Goal: Task Accomplishment & Management: Manage account settings

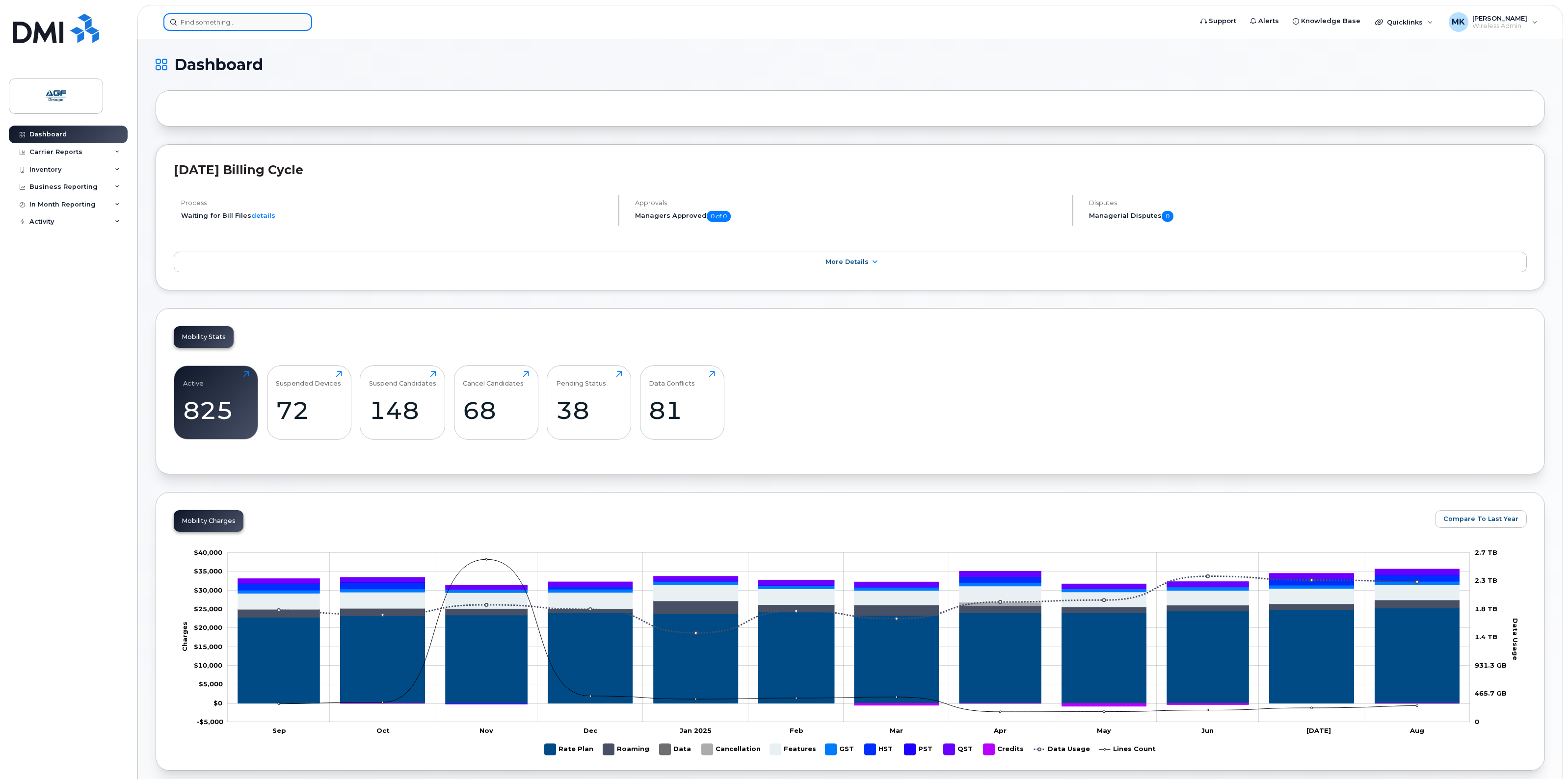
click at [248, 24] on input at bounding box center [238, 22] width 149 height 18
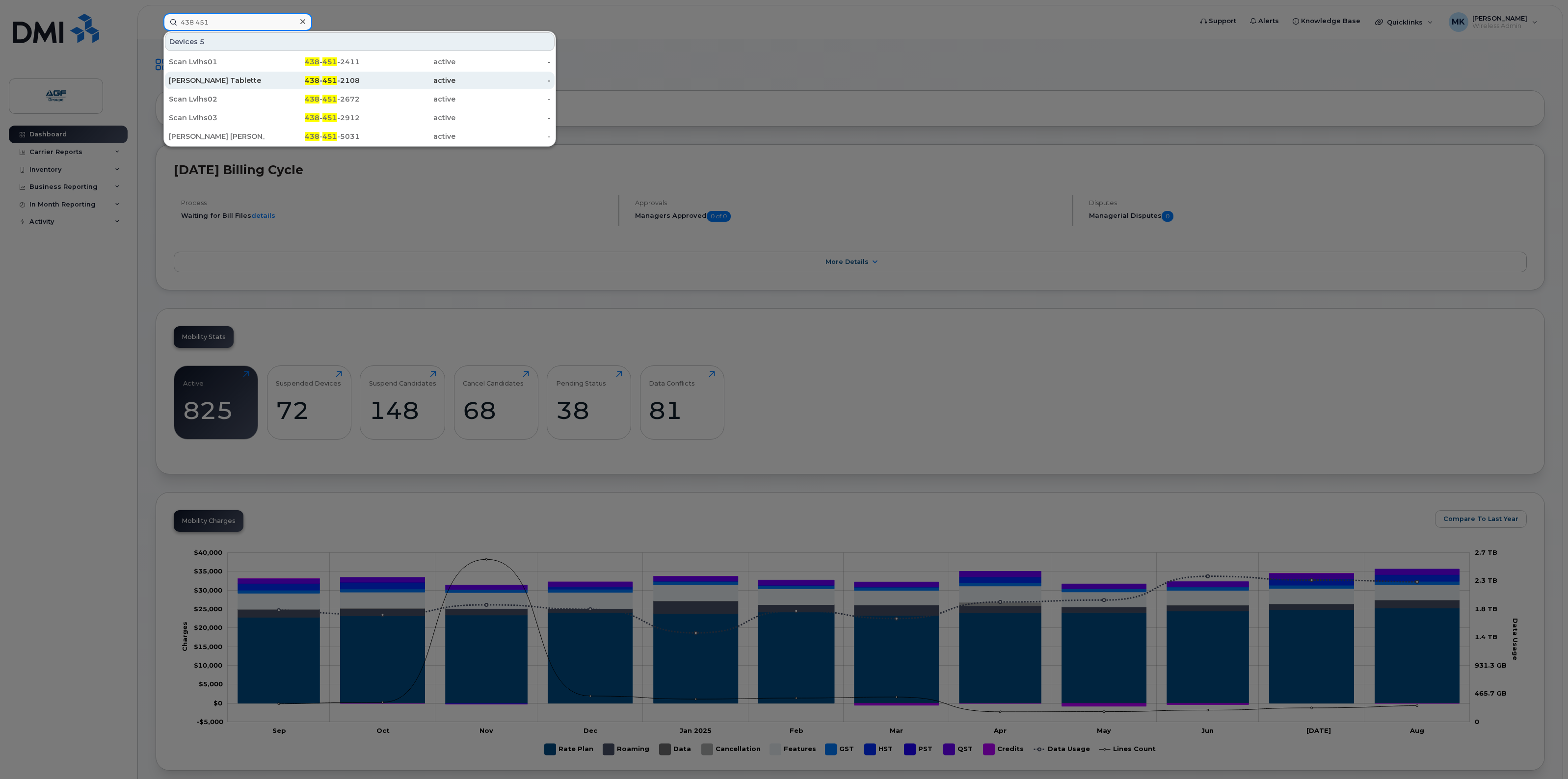
type input "438 451"
click at [275, 80] on div "438 - 451 -2108" at bounding box center [312, 80] width 96 height 10
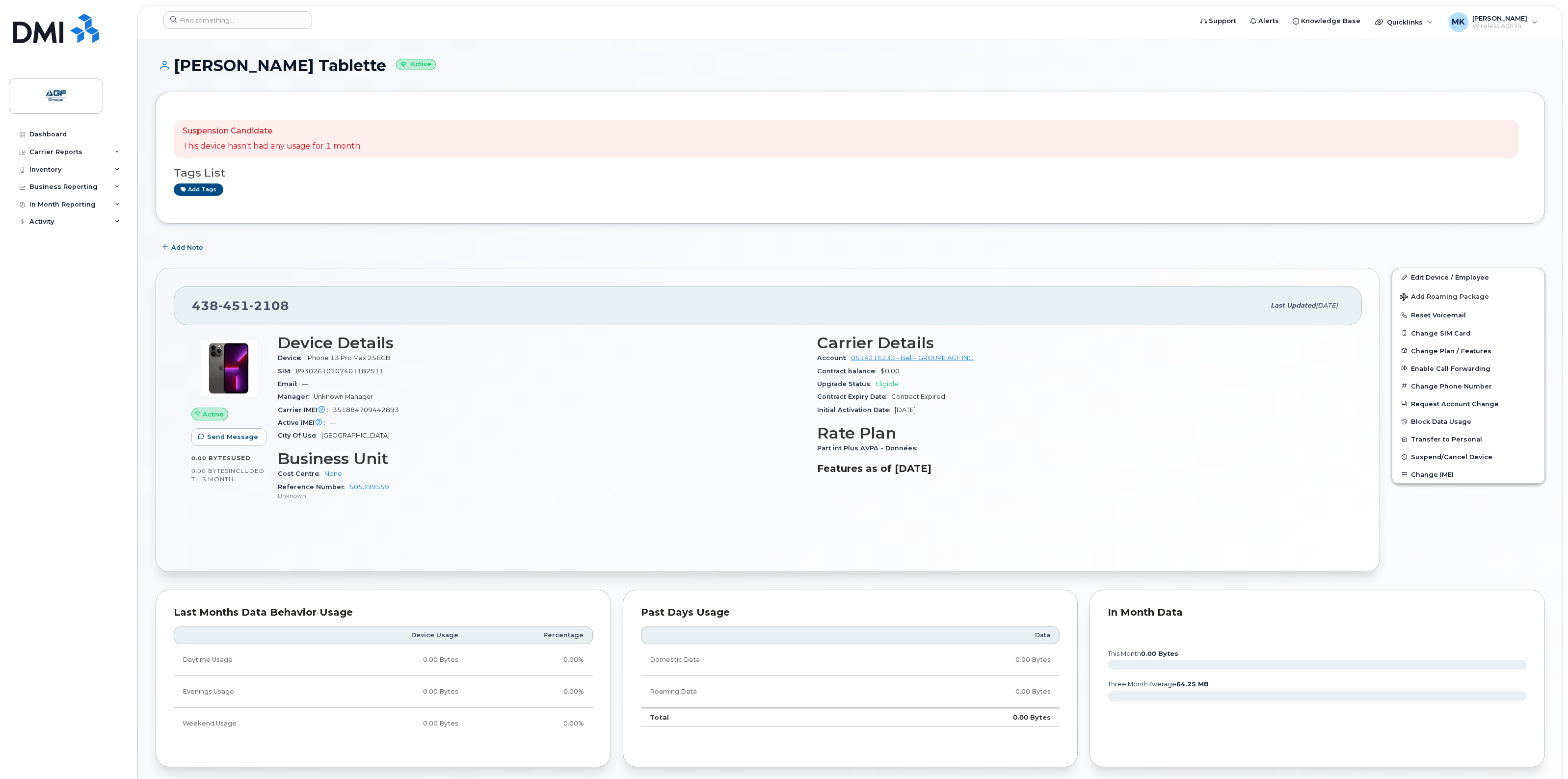
click at [241, 143] on p "This device hasn't had any usage for 1 month" at bounding box center [271, 146] width 177 height 12
click at [1442, 278] on link "Edit Device / Employee" at bounding box center [1469, 277] width 152 height 18
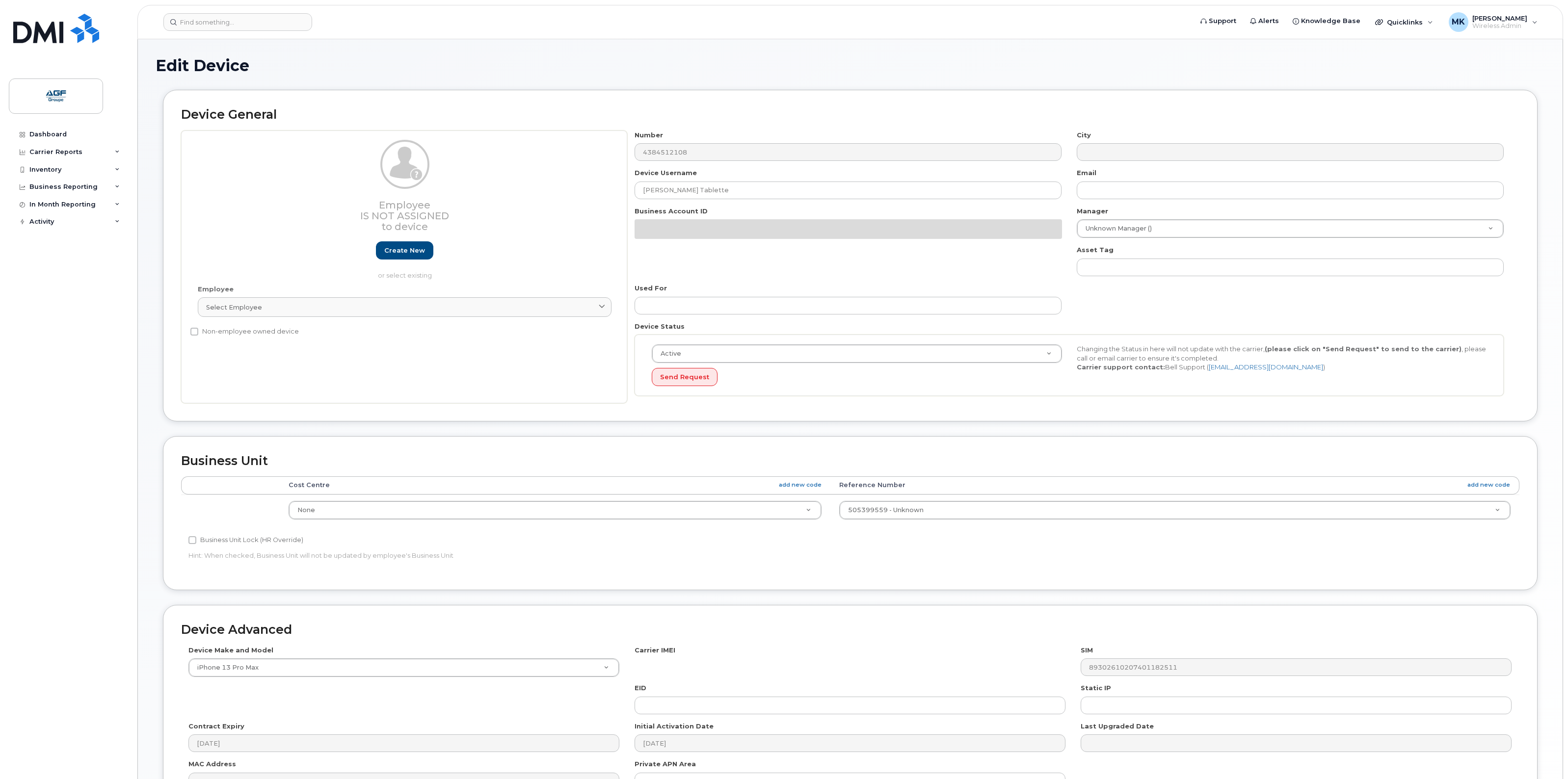
select select "33509681"
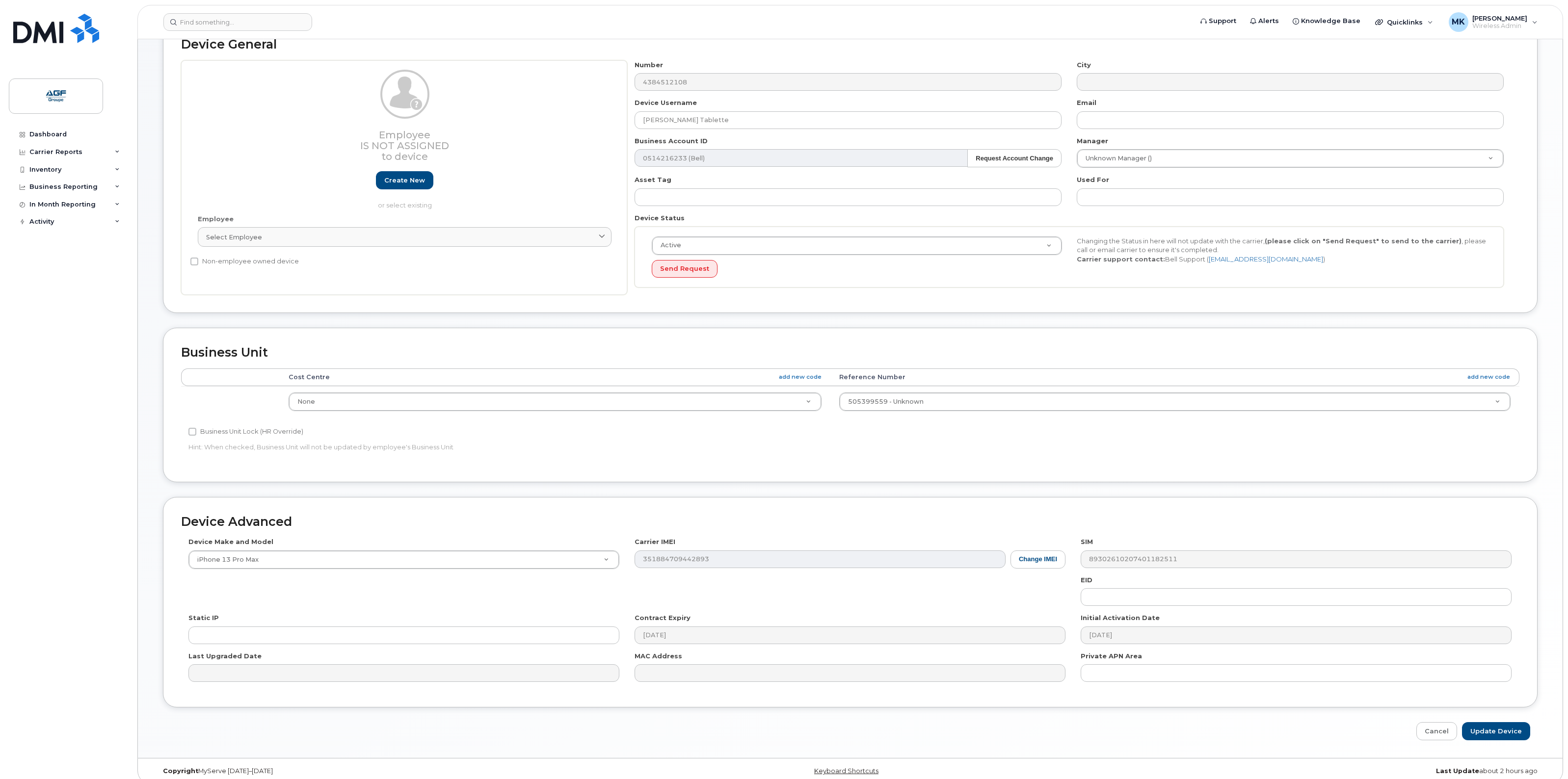
scroll to position [82, 0]
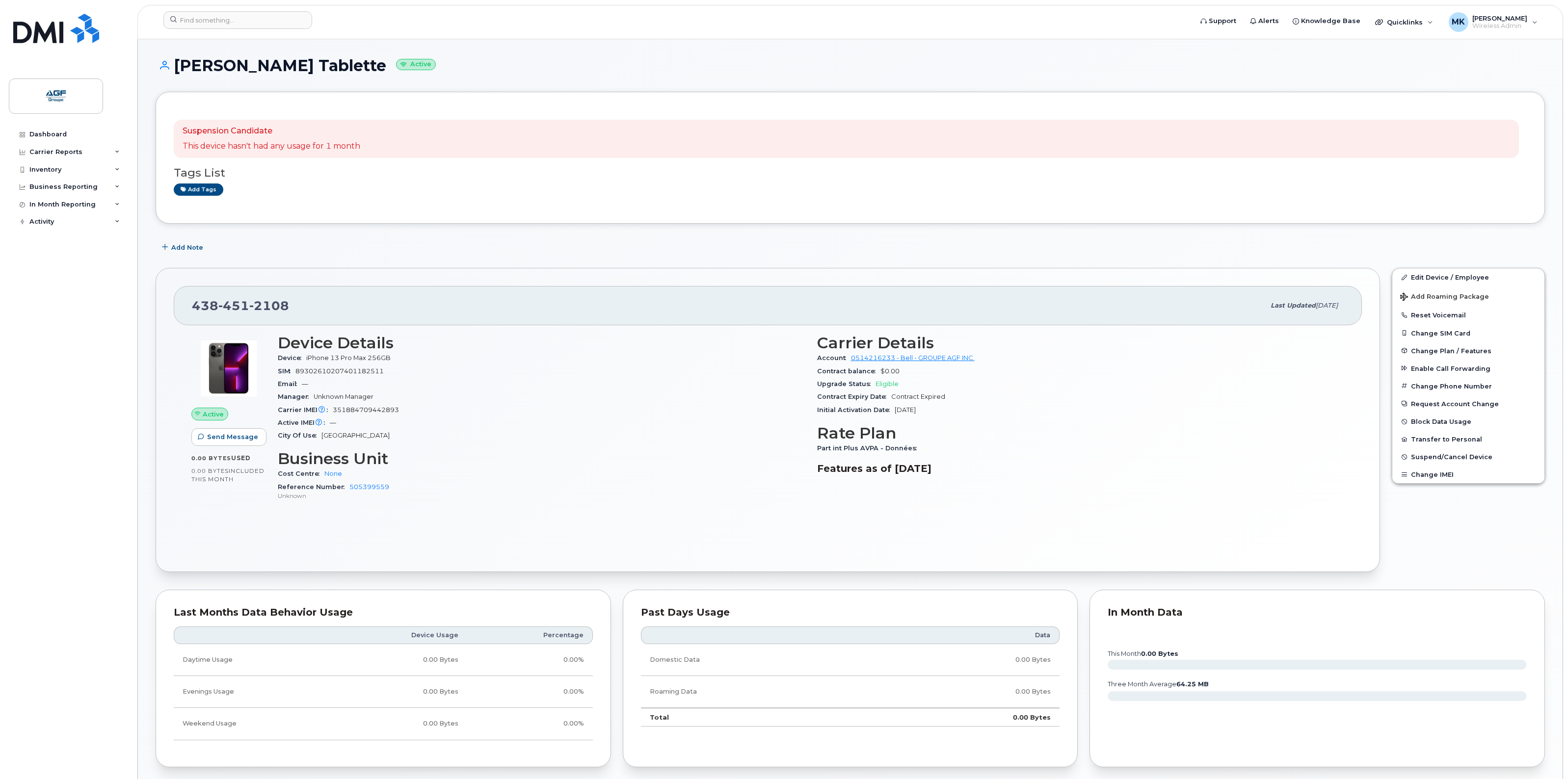
click at [421, 65] on small "Active" at bounding box center [416, 65] width 40 height 12
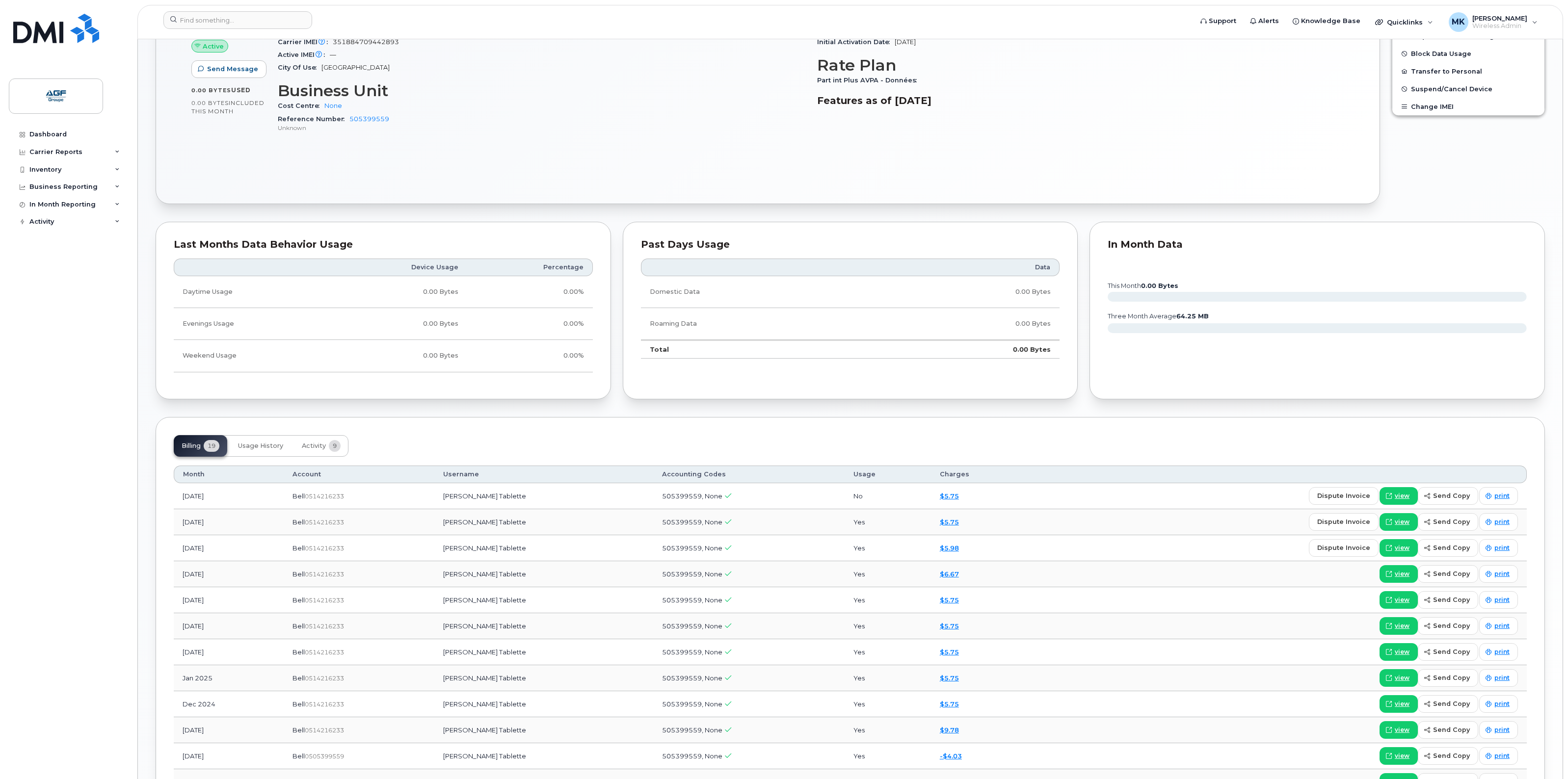
scroll to position [62, 0]
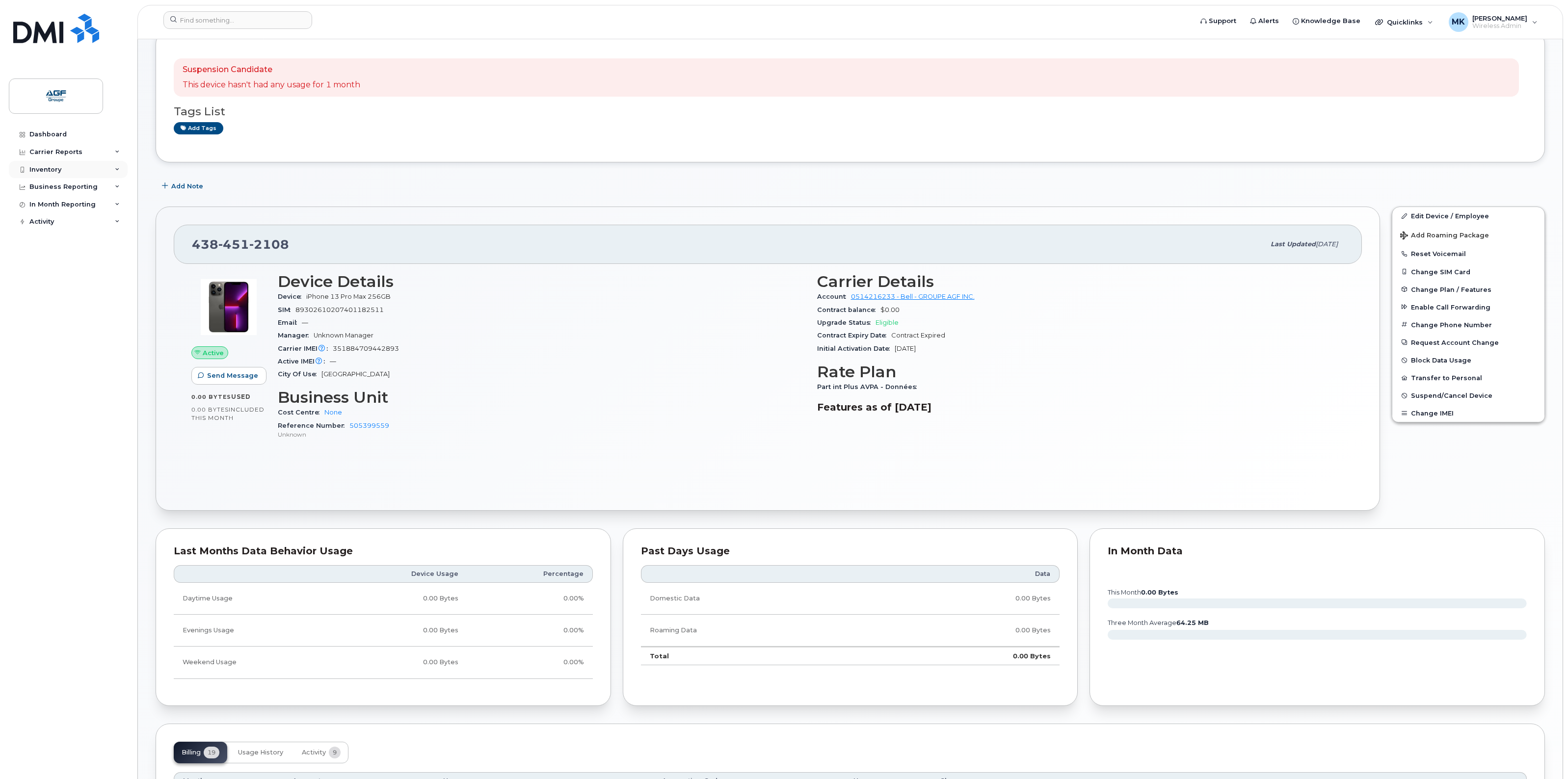
click at [82, 170] on div "Inventory" at bounding box center [68, 169] width 119 height 18
click at [81, 153] on div "Carrier Reports" at bounding box center [68, 152] width 119 height 18
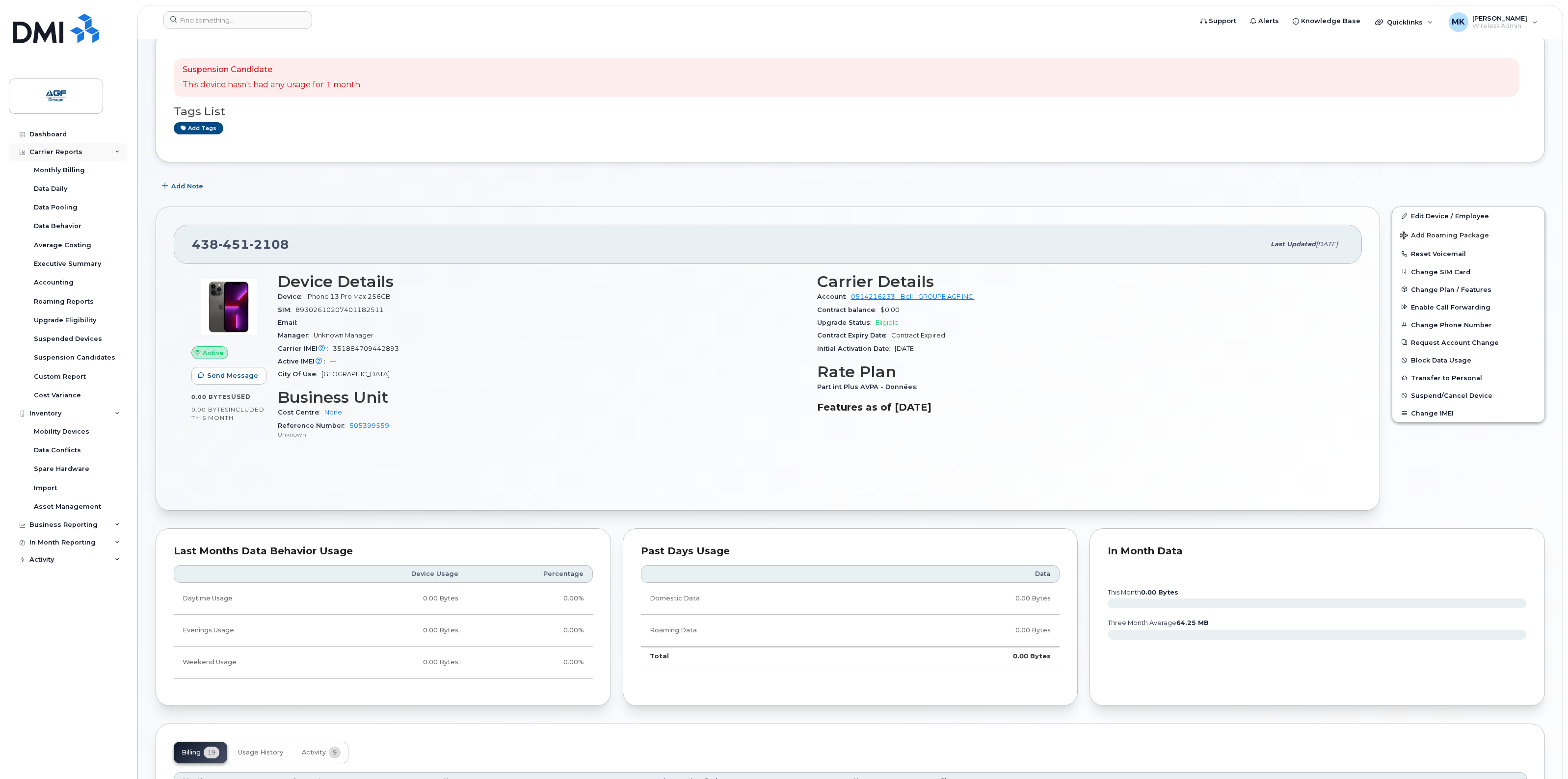
click at [80, 149] on div "Carrier Reports" at bounding box center [68, 152] width 119 height 18
click at [77, 283] on div "Business Reporting" at bounding box center [63, 281] width 68 height 8
click at [77, 302] on div "In Month Reporting" at bounding box center [62, 298] width 66 height 8
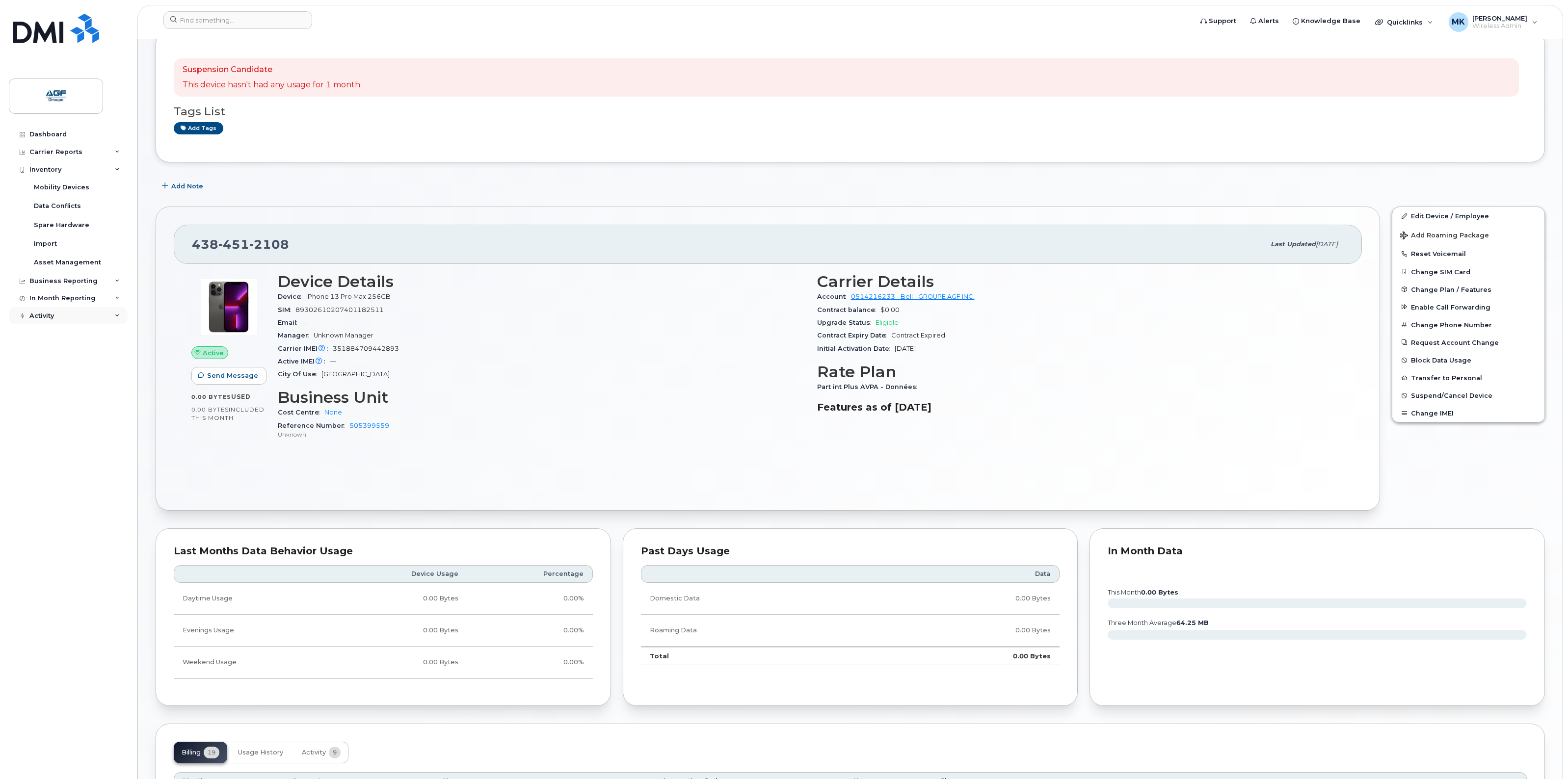
click at [81, 321] on div "Activity" at bounding box center [68, 316] width 119 height 18
click at [79, 132] on link "Dashboard" at bounding box center [68, 134] width 119 height 18
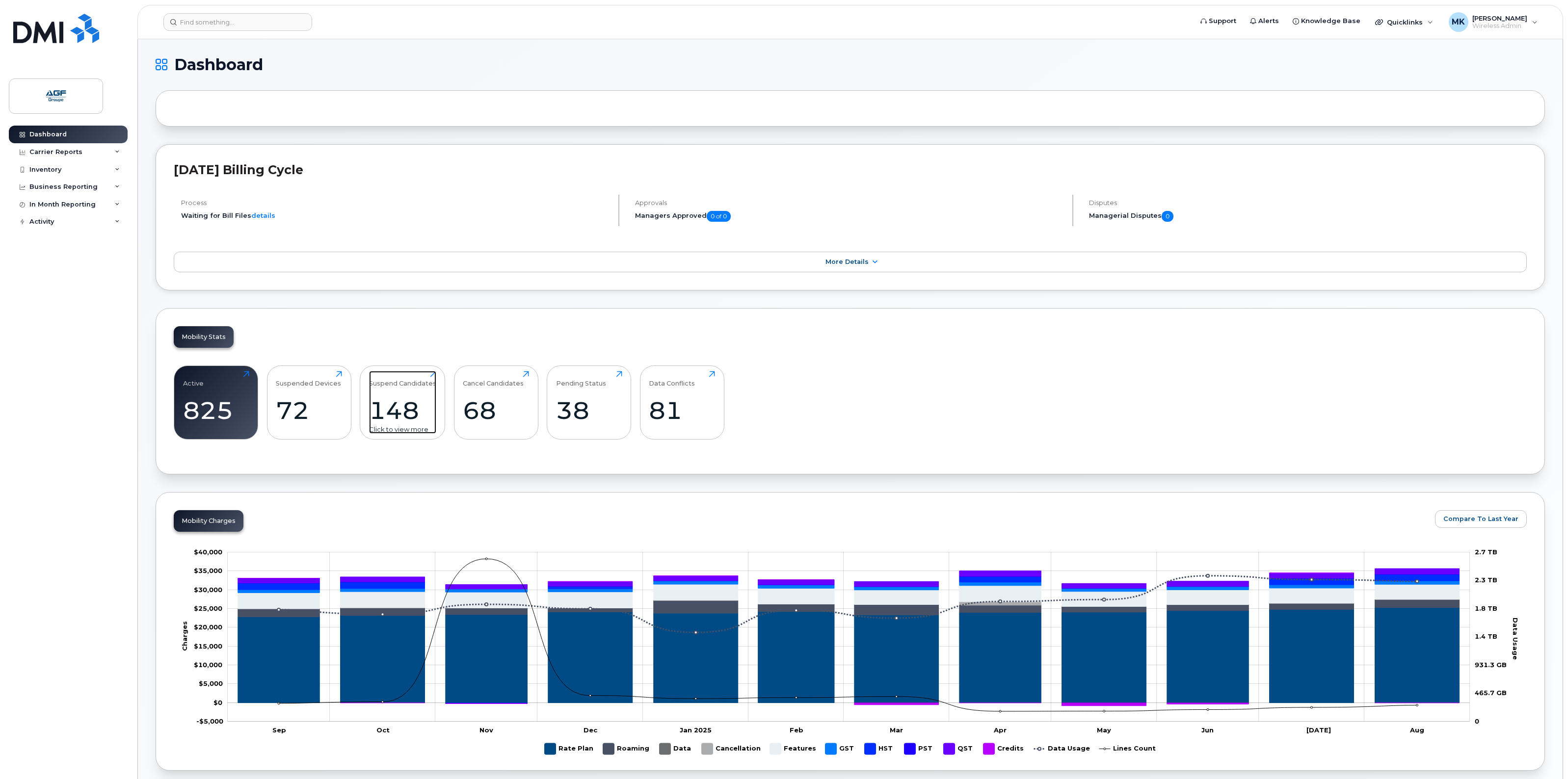
click at [384, 376] on div "Suspend Candidates" at bounding box center [402, 379] width 67 height 16
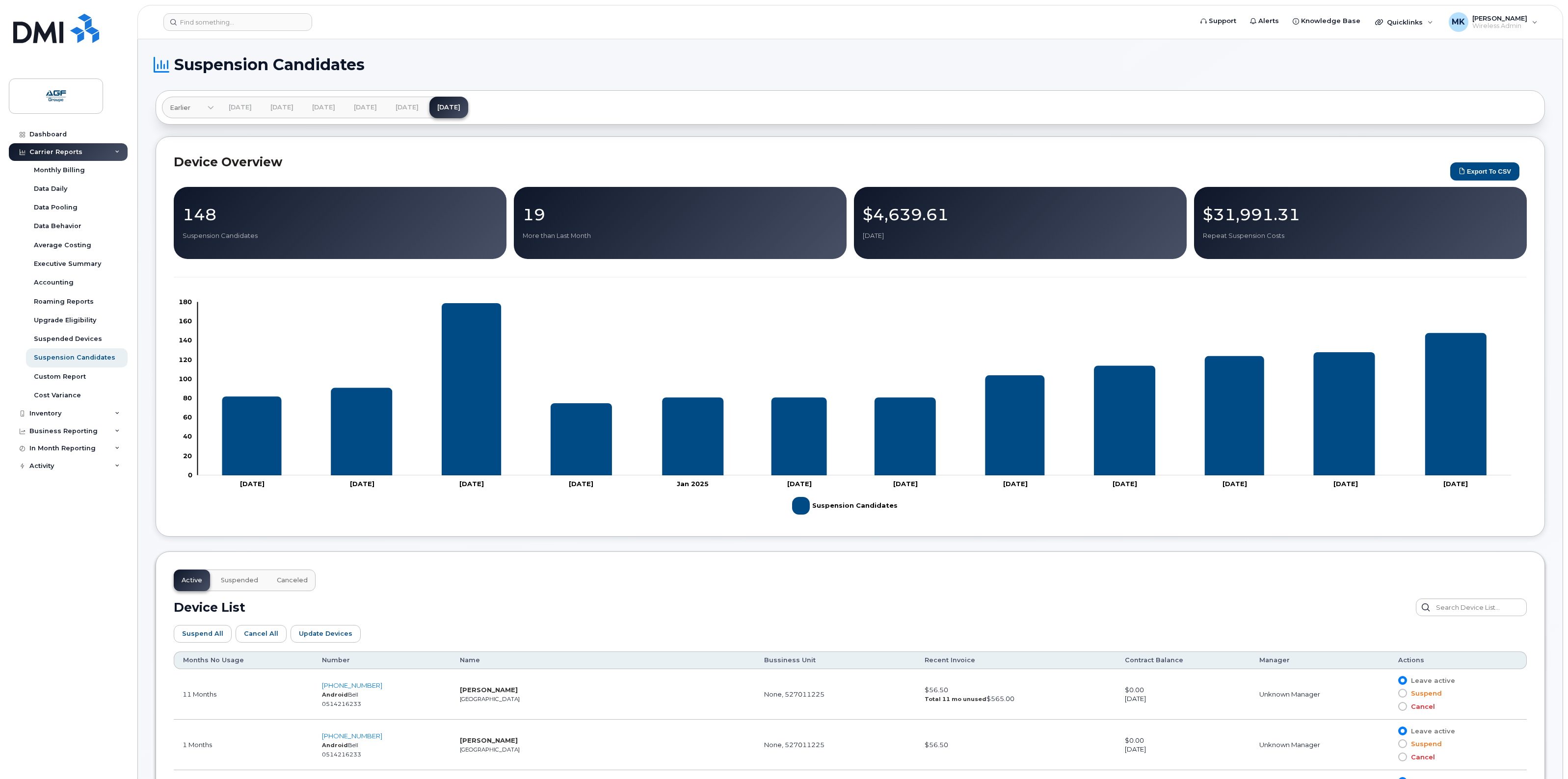
drag, startPoint x: 139, startPoint y: 86, endPoint x: 130, endPoint y: 91, distance: 10.3
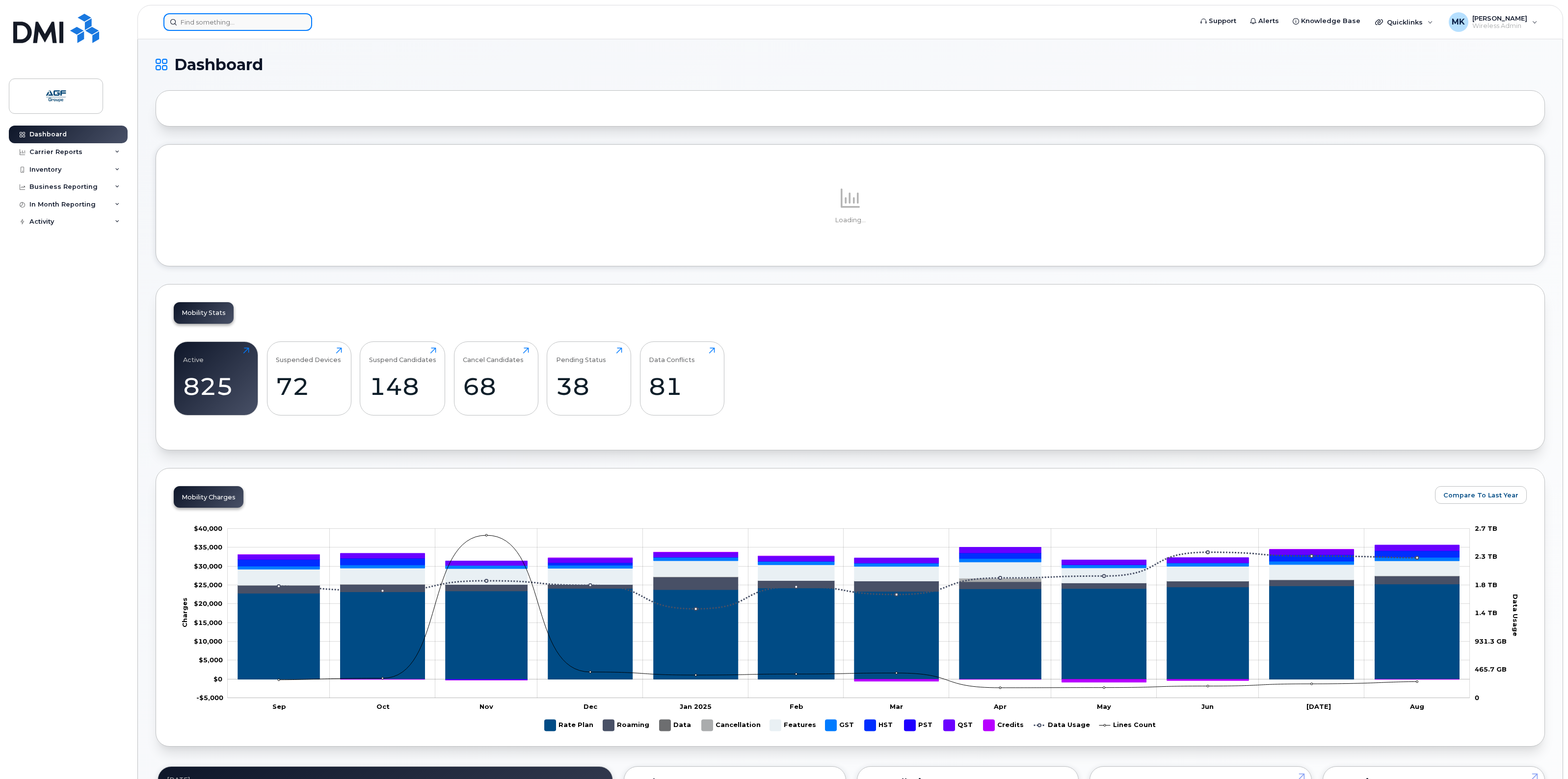
click at [251, 25] on input at bounding box center [238, 22] width 149 height 18
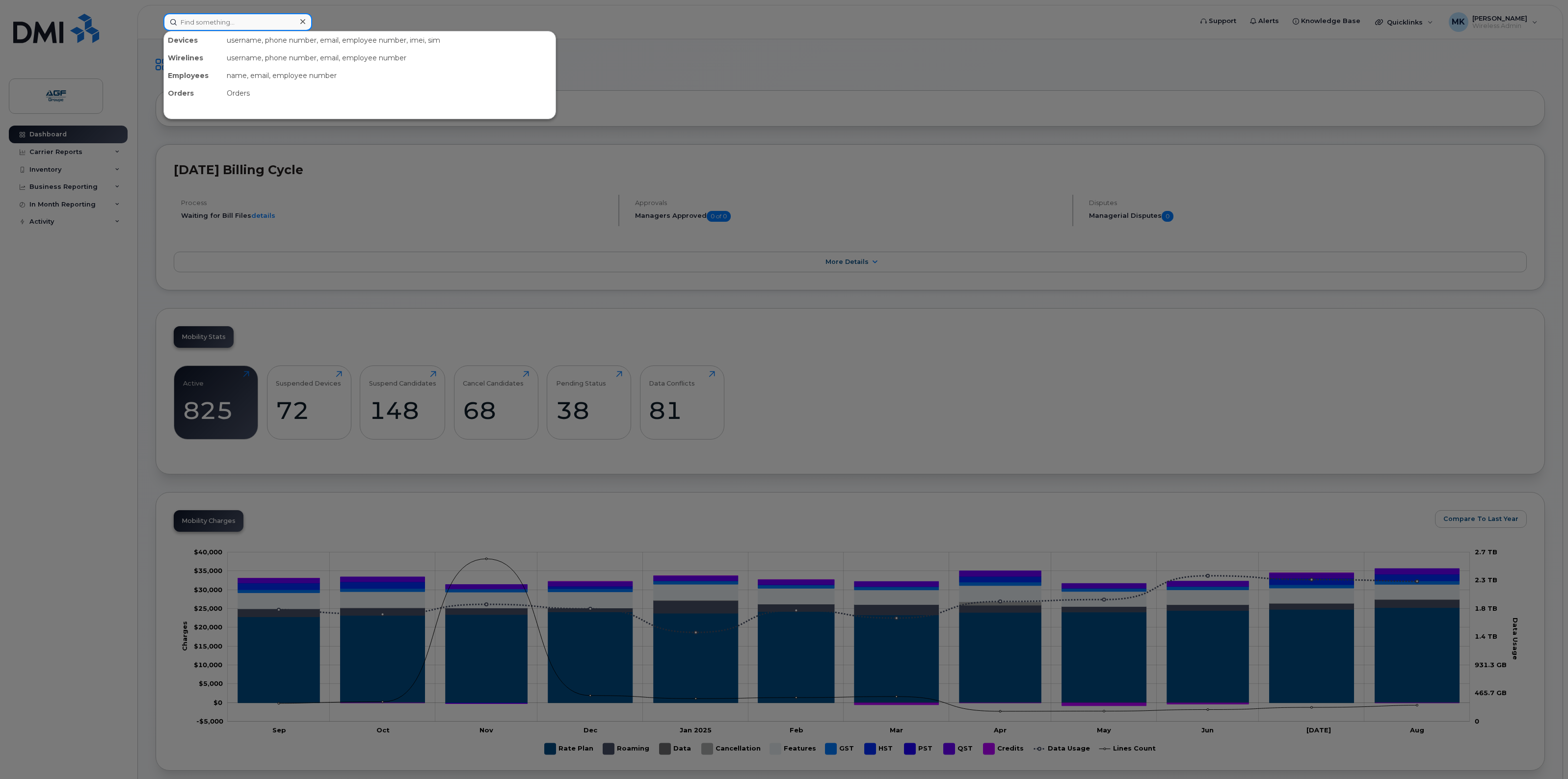
paste input "[PHONE_NUMBER]"
type input "[PHONE_NUMBER]"
click at [265, 59] on div "[PHONE_NUMBER]" at bounding box center [312, 62] width 96 height 10
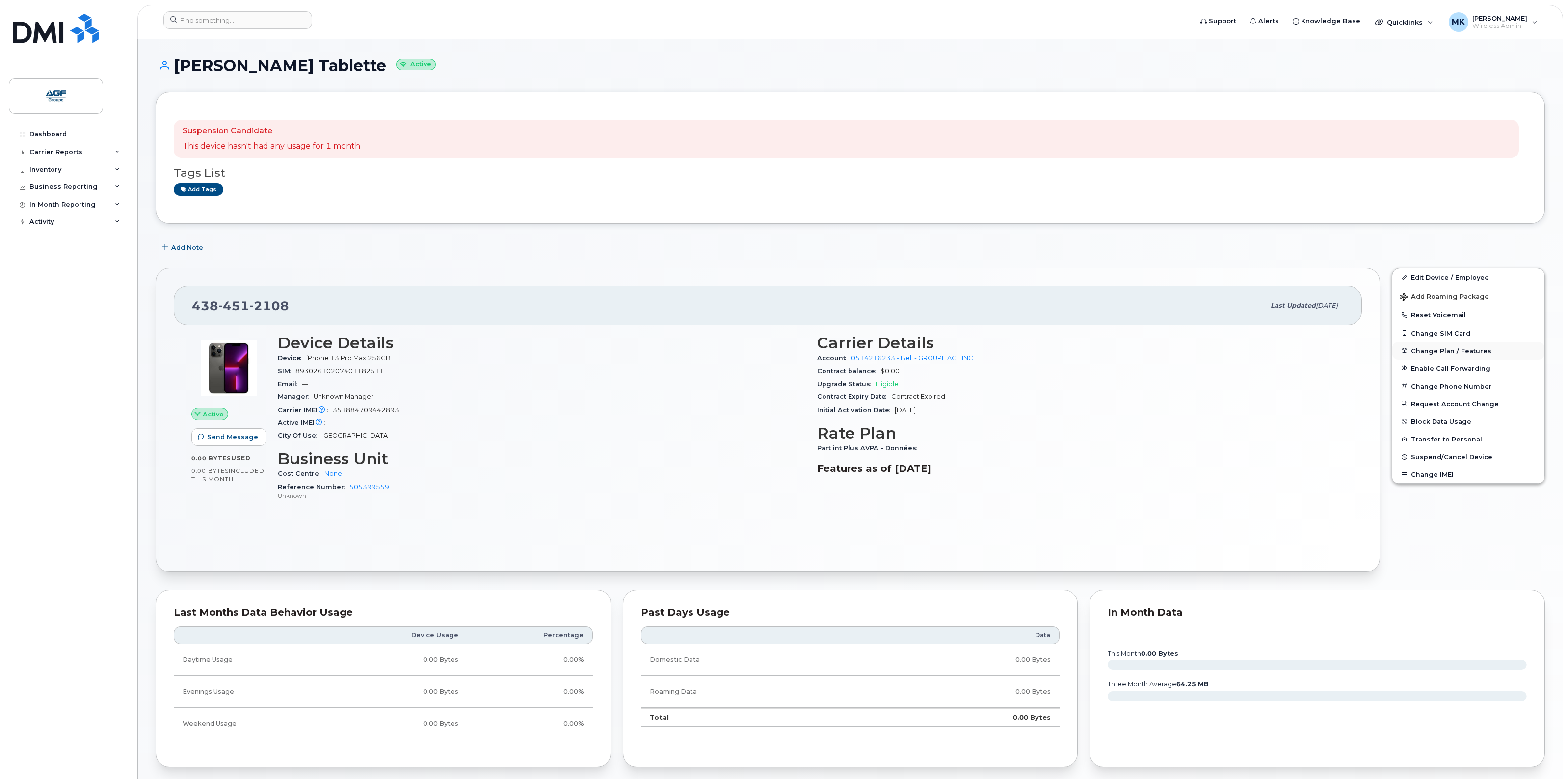
click at [1431, 351] on span "Change Plan / Features" at bounding box center [1451, 350] width 80 height 7
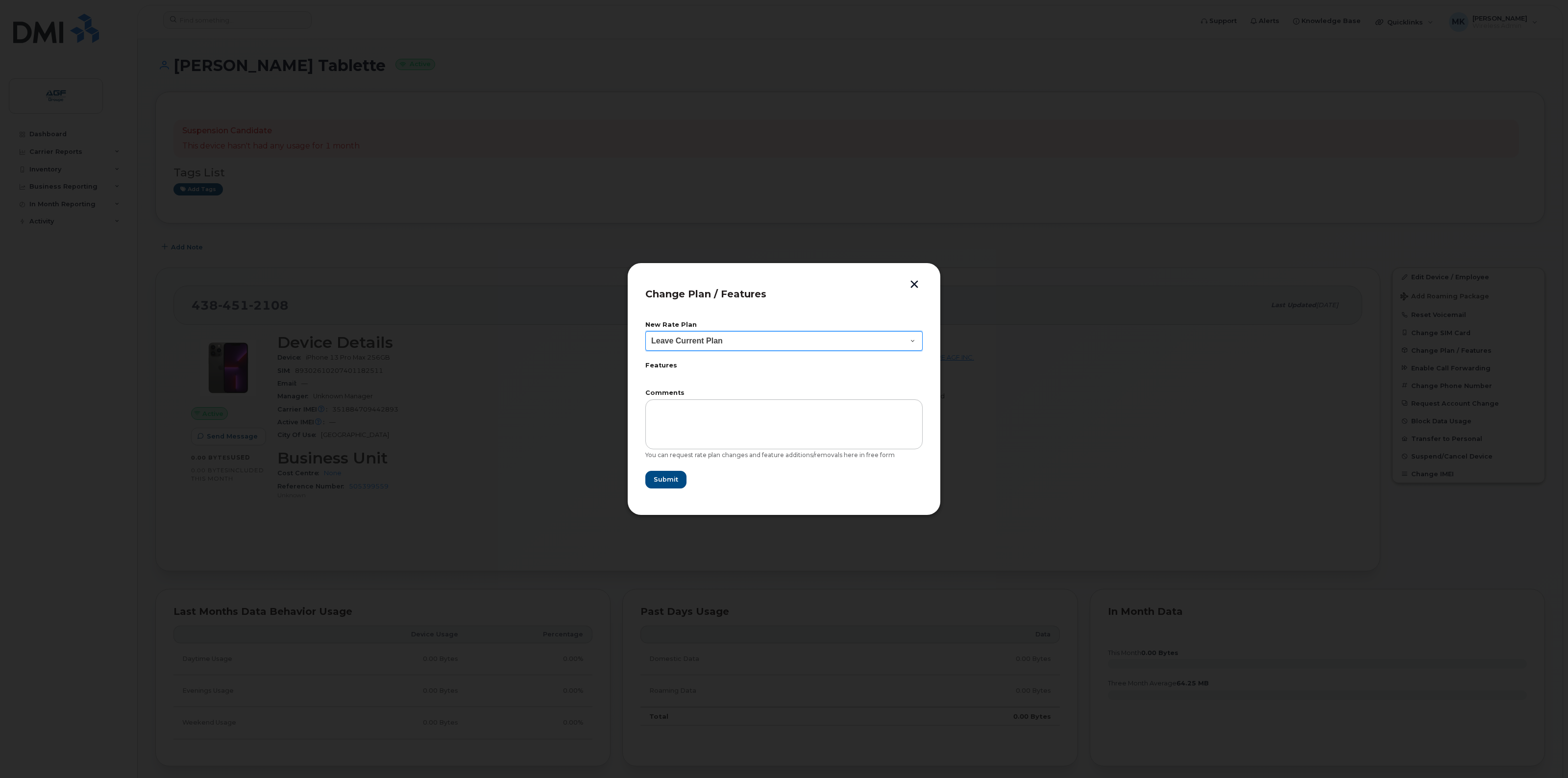
click at [763, 340] on select "Leave Current Plan AVPA Partage int Entrep 25 BYOD Corp Smartshare 25 Corp Smar…" at bounding box center [784, 341] width 278 height 19
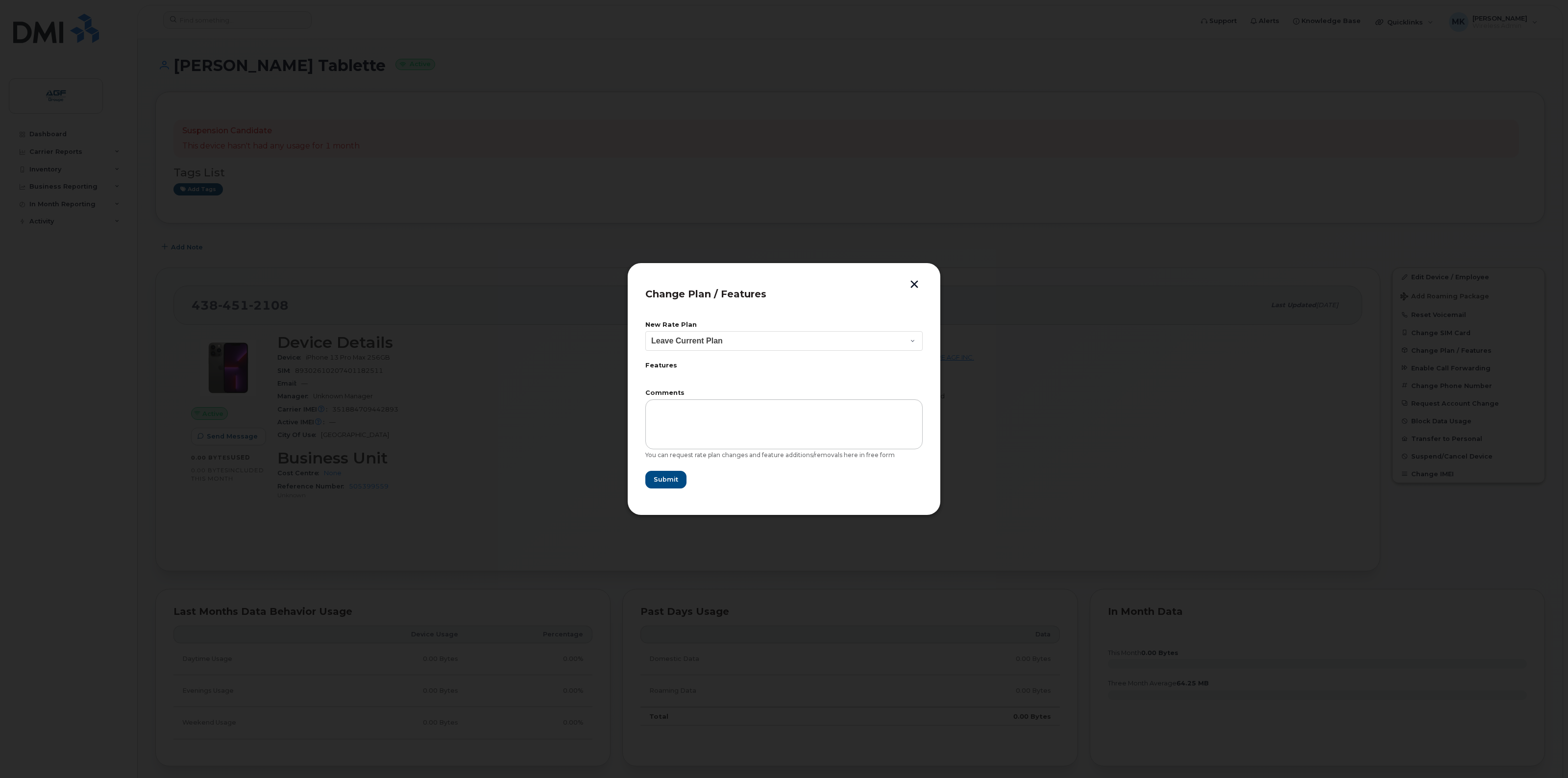
click at [917, 283] on button "button" at bounding box center [914, 285] width 15 height 10
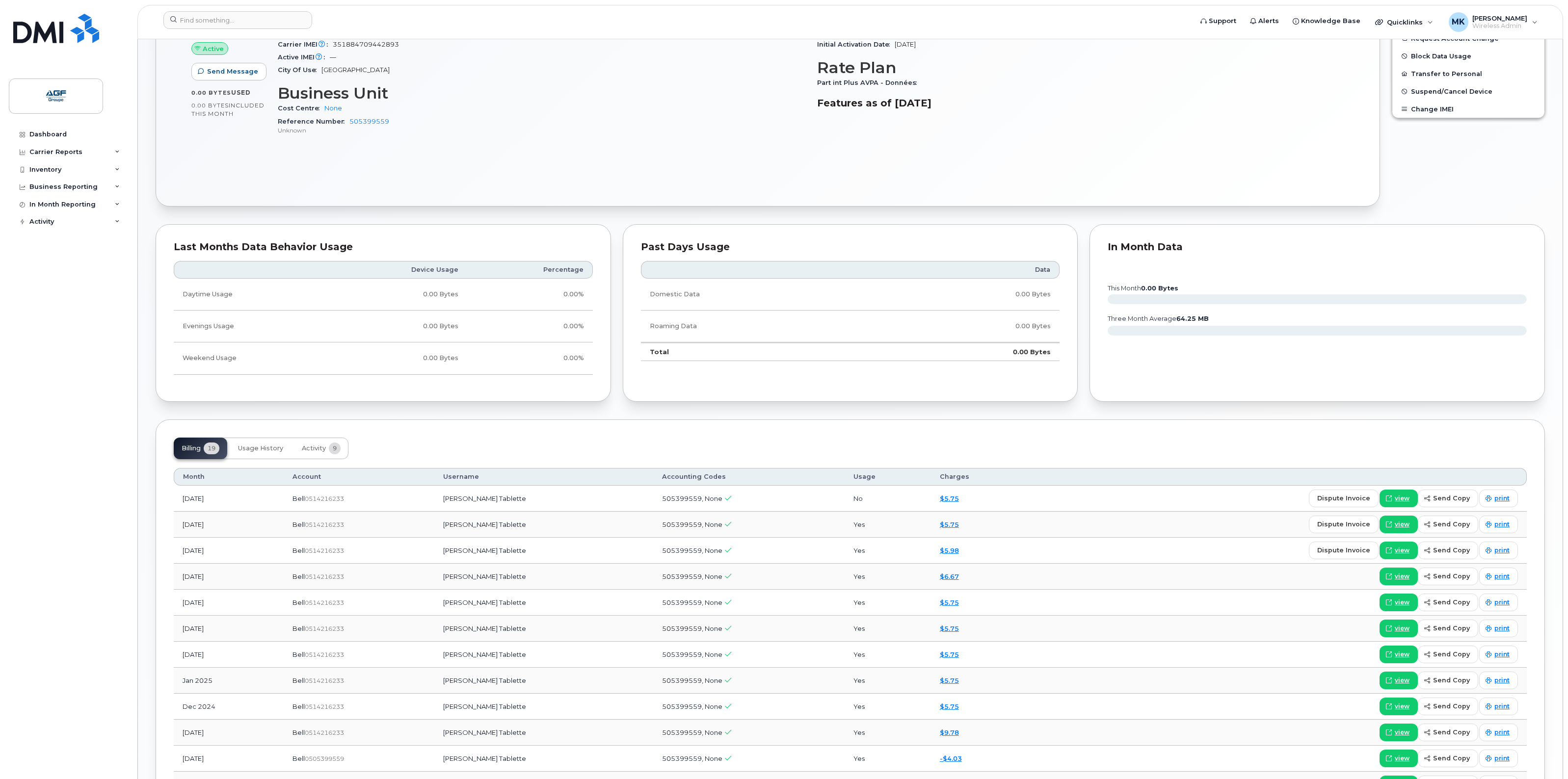
scroll to position [62, 0]
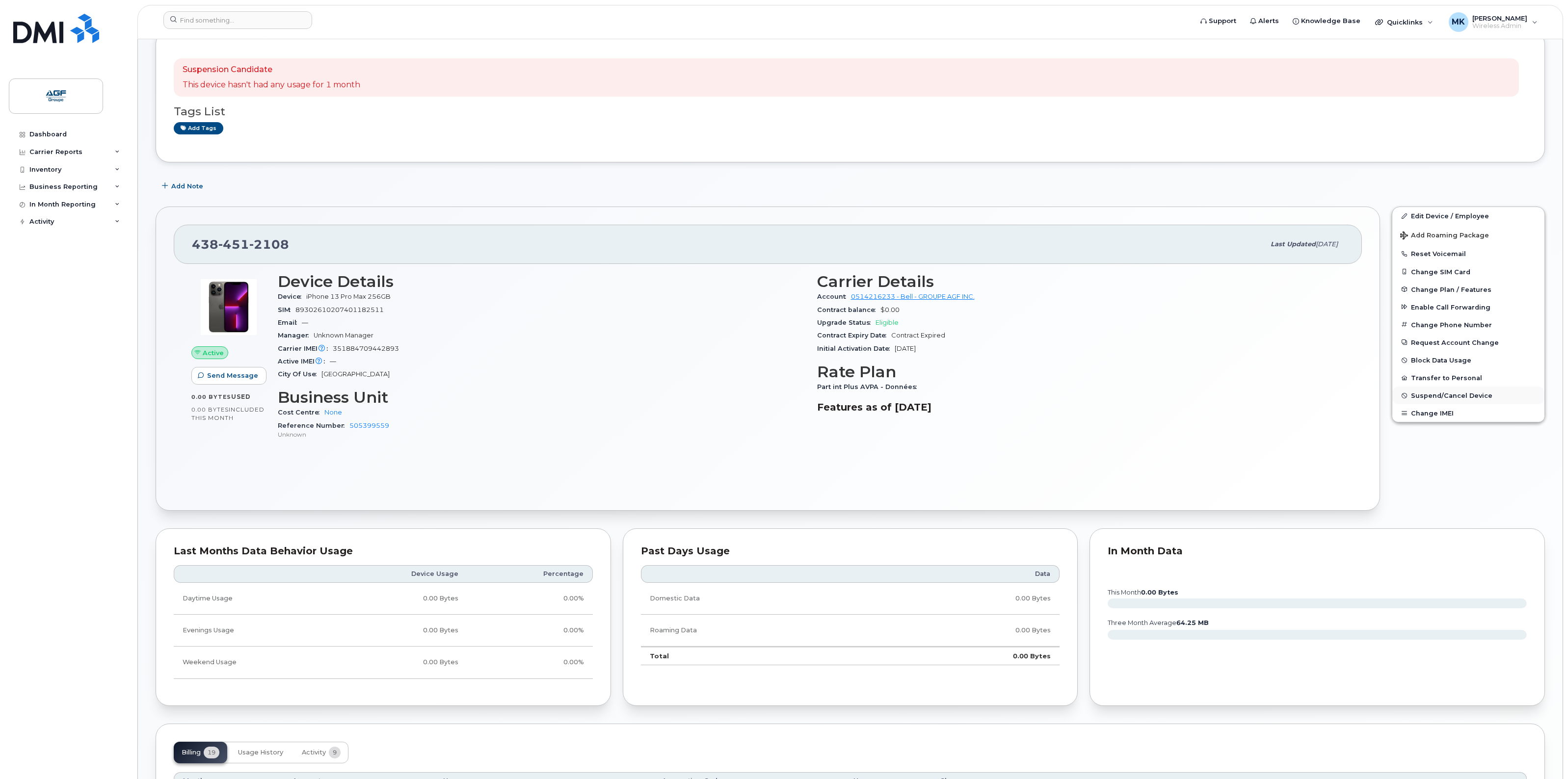
click at [1476, 395] on span "Suspend/Cancel Device" at bounding box center [1452, 396] width 82 height 7
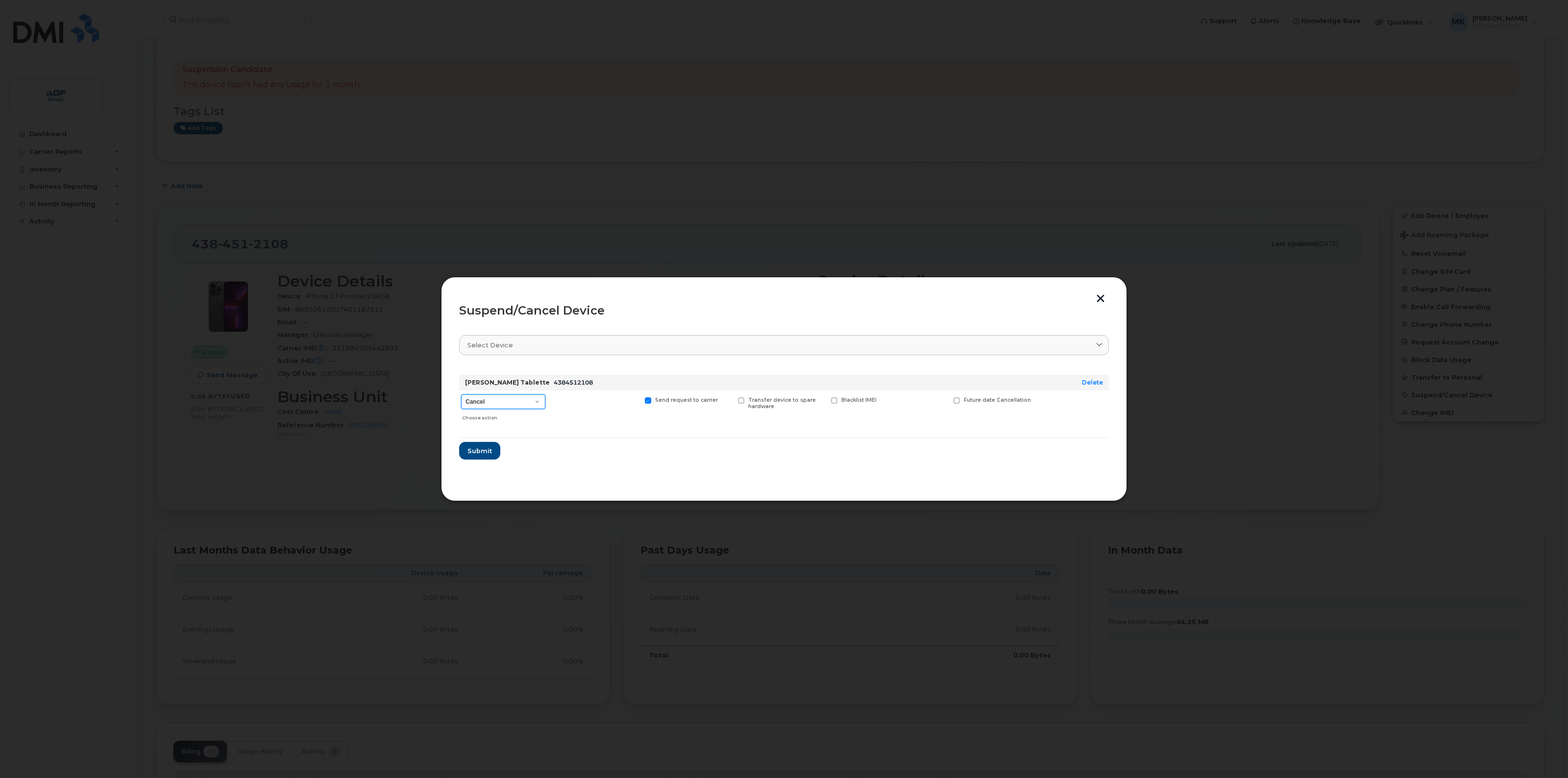
click at [529, 403] on select "Cancel Suspend - Extend Suspension Suspend - Reduced Rate Suspend - Full Rate S…" at bounding box center [503, 402] width 84 height 15
click at [529, 402] on select "Cancel Suspend - Extend Suspension Suspend - Reduced Rate Suspend - Full Rate S…" at bounding box center [503, 402] width 84 height 15
select select "[object Object]"
click at [461, 394] on select "Cancel Suspend - Extend Suspension Suspend - Reduced Rate Suspend - Full Rate S…" at bounding box center [503, 402] width 84 height 15
click at [480, 452] on span "Submit" at bounding box center [479, 450] width 24 height 9
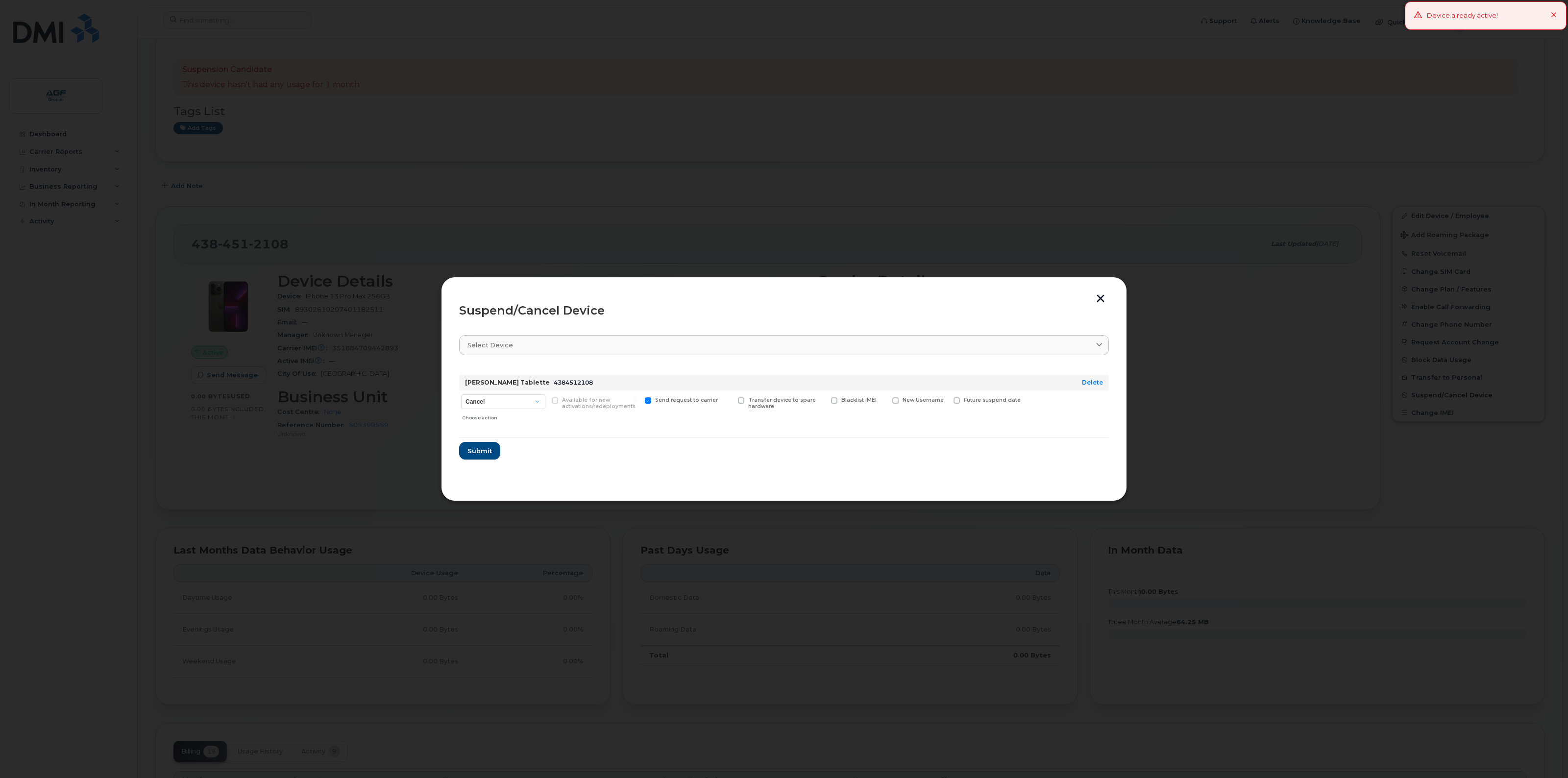
click at [1100, 295] on button "button" at bounding box center [1101, 300] width 15 height 10
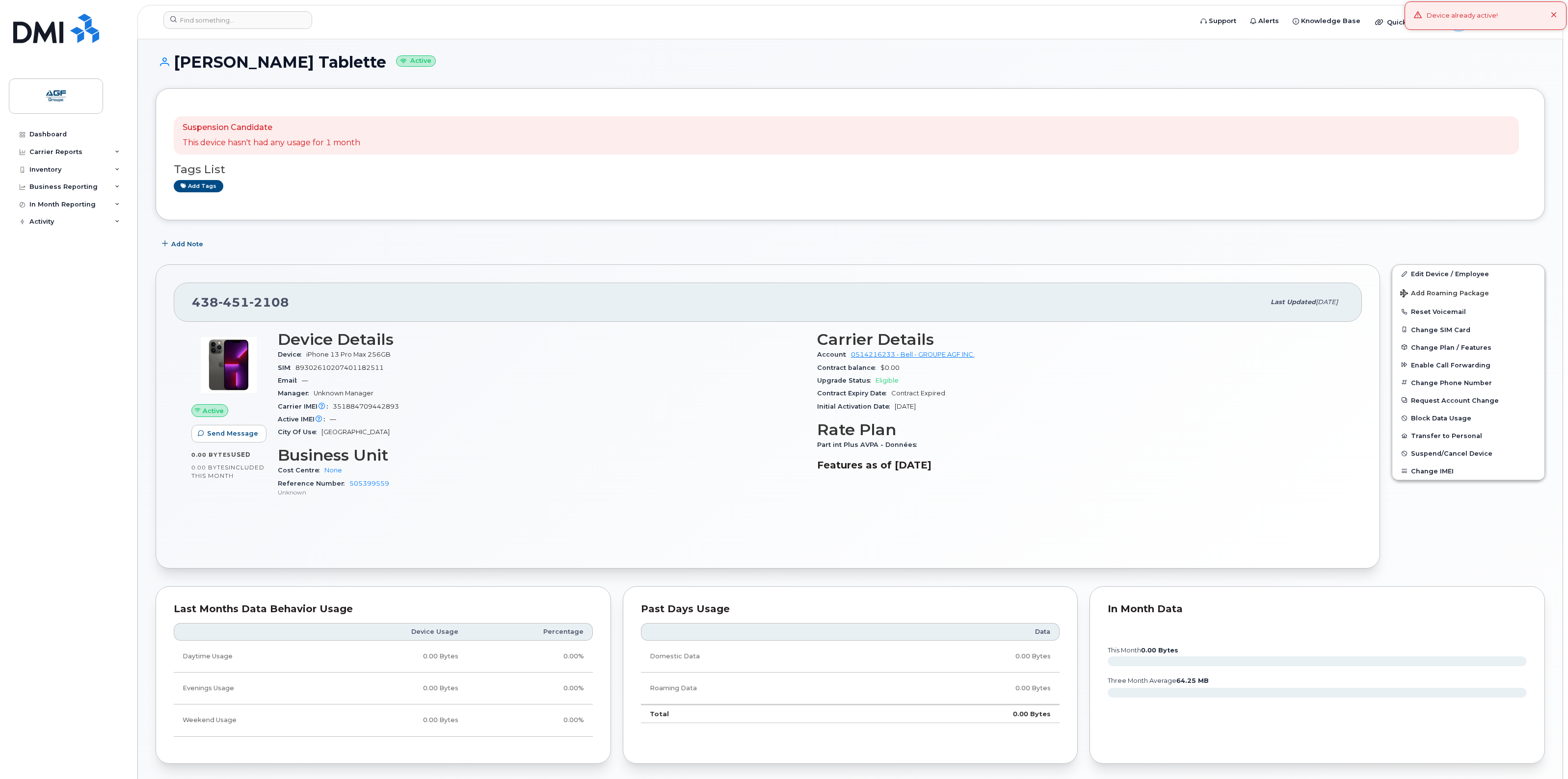
scroll to position [0, 0]
